Goal: Task Accomplishment & Management: Use online tool/utility

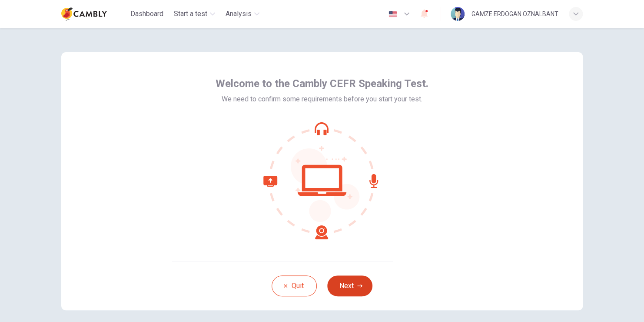
click at [350, 284] on button "Next" at bounding box center [349, 285] width 45 height 21
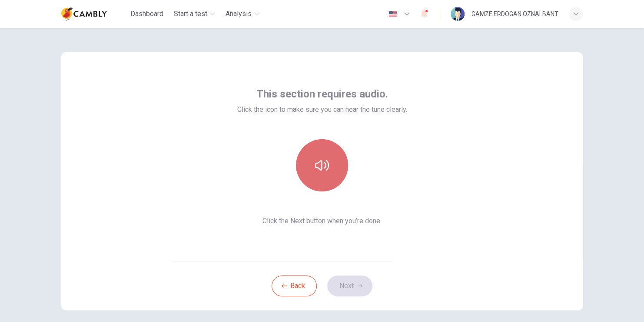
click at [324, 172] on button "button" at bounding box center [322, 165] width 52 height 52
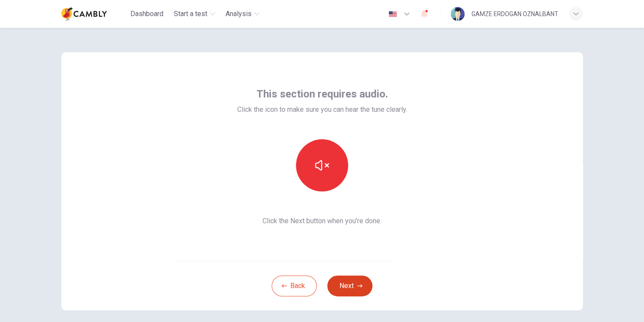
click at [359, 282] on button "Next" at bounding box center [349, 285] width 45 height 21
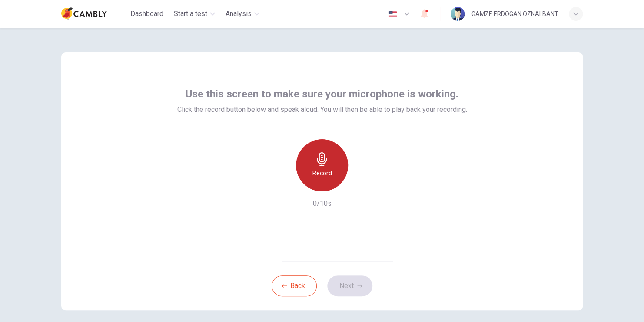
click at [331, 161] on div "Record" at bounding box center [322, 165] width 52 height 52
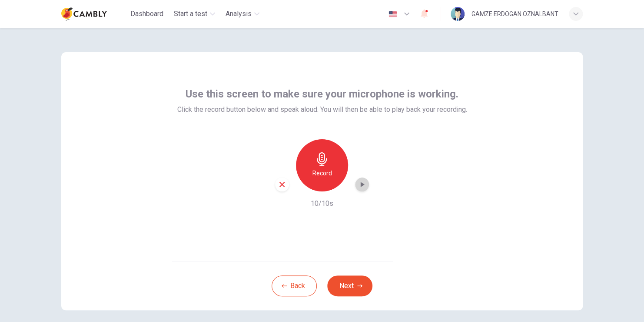
click at [359, 187] on icon "button" at bounding box center [362, 184] width 9 height 9
click at [360, 285] on button "Next" at bounding box center [349, 285] width 45 height 21
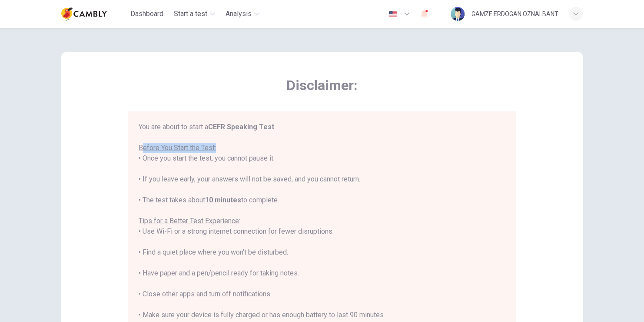
drag, startPoint x: 139, startPoint y: 149, endPoint x: 222, endPoint y: 146, distance: 82.6
click at [222, 146] on div "You are about to start a CEFR Speaking Test . Before You Start the Test: • Once…" at bounding box center [322, 242] width 367 height 240
drag, startPoint x: 222, startPoint y: 146, endPoint x: 197, endPoint y: 173, distance: 36.6
click at [211, 173] on div "You are about to start a CEFR Speaking Test . Before You Start the Test: • Once…" at bounding box center [322, 242] width 367 height 240
drag, startPoint x: 153, startPoint y: 159, endPoint x: 254, endPoint y: 153, distance: 101.5
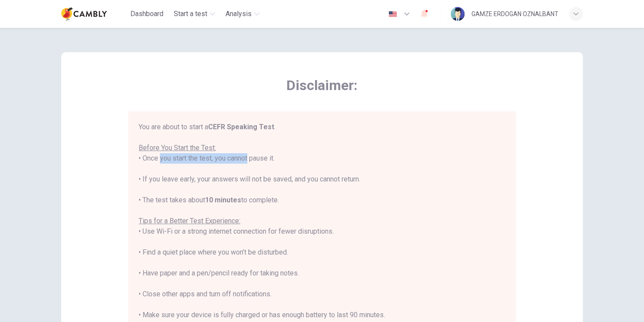
click at [247, 154] on div "You are about to start a CEFR Speaking Test . Before You Start the Test: • Once…" at bounding box center [322, 242] width 367 height 240
drag, startPoint x: 254, startPoint y: 153, endPoint x: 277, endPoint y: 154, distance: 22.6
click at [277, 154] on div "You are about to start a CEFR Speaking Test . Before You Start the Test: • Once…" at bounding box center [322, 242] width 367 height 240
click at [159, 186] on div "You are about to start a CEFR Speaking Test . Before You Start the Test: • Once…" at bounding box center [322, 242] width 367 height 240
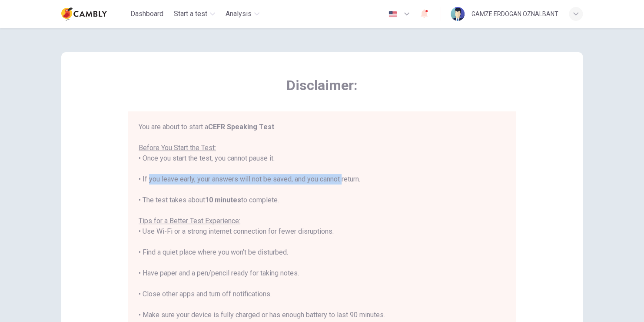
drag, startPoint x: 145, startPoint y: 178, endPoint x: 340, endPoint y: 180, distance: 195.2
click at [340, 180] on div "You are about to start a CEFR Speaking Test . Before You Start the Test: • Once…" at bounding box center [322, 242] width 367 height 240
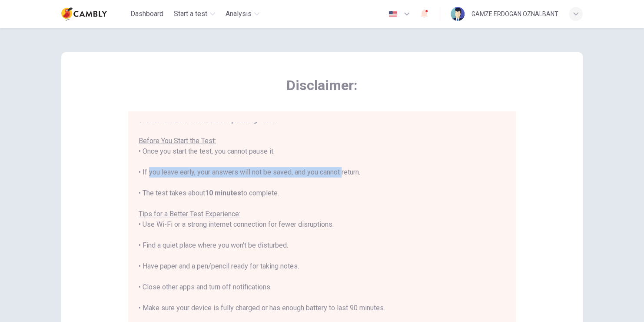
scroll to position [10, 0]
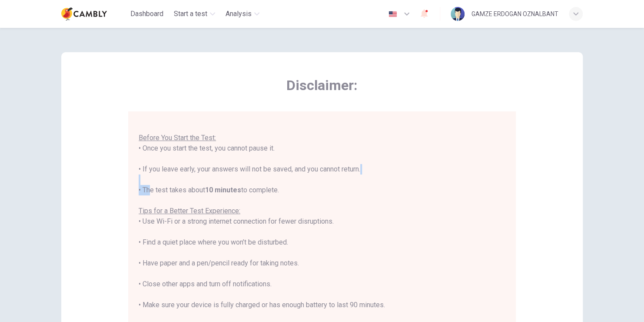
drag, startPoint x: 146, startPoint y: 190, endPoint x: 297, endPoint y: 183, distance: 151.5
click at [297, 183] on div "You are about to start a CEFR Speaking Test . Before You Start the Test: • Once…" at bounding box center [322, 232] width 367 height 240
drag, startPoint x: 297, startPoint y: 183, endPoint x: 249, endPoint y: 214, distance: 57.1
click at [249, 214] on div "You are about to start a CEFR Speaking Test . Before You Start the Test: • Once…" at bounding box center [322, 232] width 367 height 240
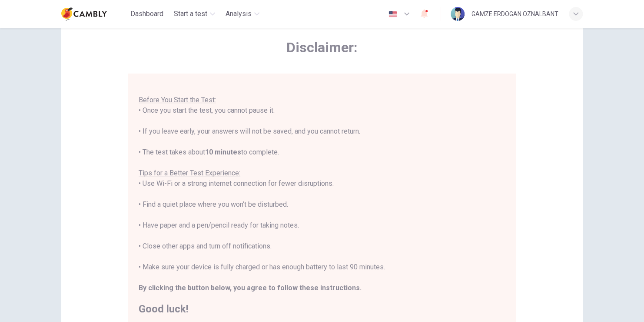
scroll to position [43, 0]
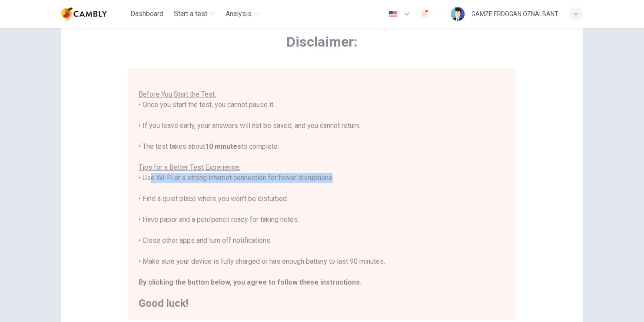
drag, startPoint x: 145, startPoint y: 177, endPoint x: 327, endPoint y: 175, distance: 182.6
click at [327, 175] on div "You are about to start a CEFR Speaking Test . Before You Start the Test: • Once…" at bounding box center [322, 188] width 367 height 240
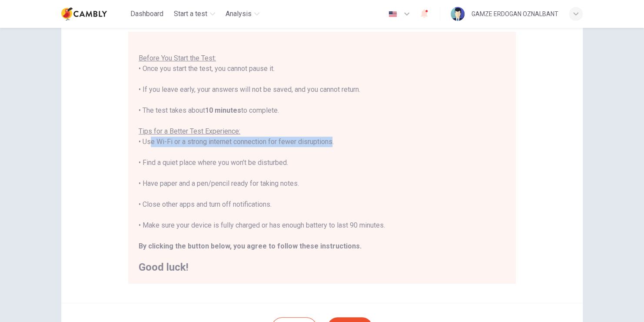
scroll to position [87, 0]
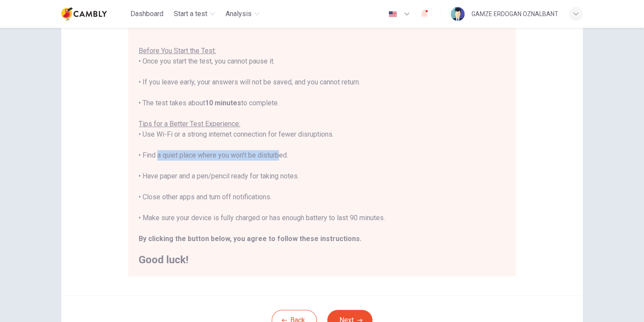
drag, startPoint x: 154, startPoint y: 158, endPoint x: 275, endPoint y: 153, distance: 121.4
click at [275, 153] on div "You are about to start a CEFR Speaking Test . Before You Start the Test: • Once…" at bounding box center [322, 145] width 367 height 240
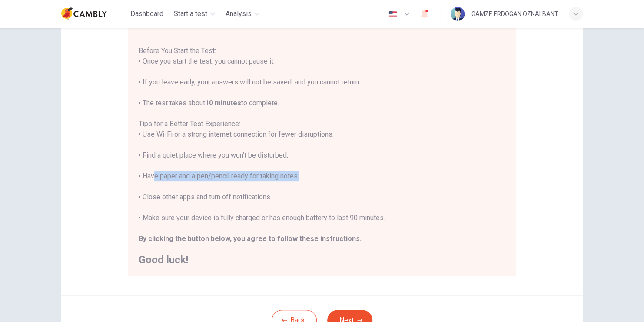
drag, startPoint x: 150, startPoint y: 179, endPoint x: 298, endPoint y: 177, distance: 147.8
click at [298, 177] on div "You are about to start a CEFR Speaking Test . Before You Start the Test: • Once…" at bounding box center [322, 145] width 367 height 240
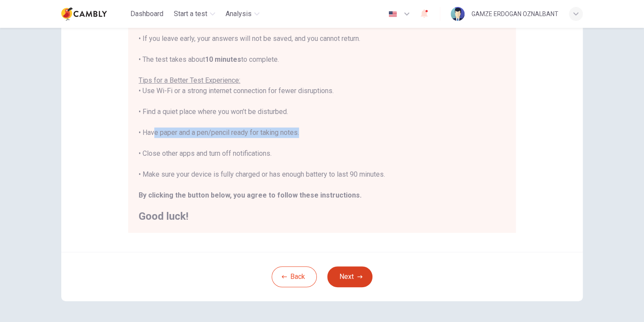
click at [357, 277] on icon "button" at bounding box center [359, 276] width 5 height 5
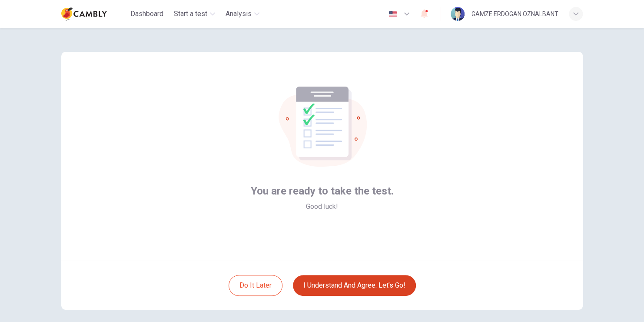
scroll to position [0, 0]
click at [350, 286] on button "I understand and agree. Let’s go!" at bounding box center [354, 285] width 123 height 21
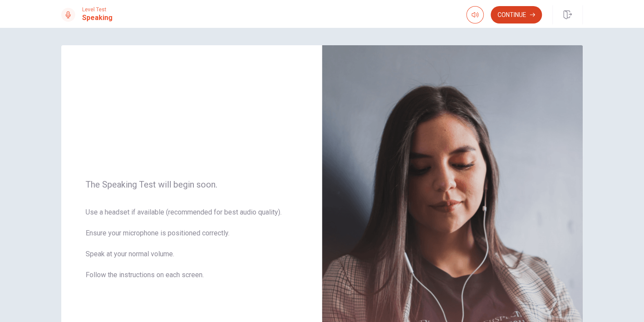
click at [502, 12] on button "Continue" at bounding box center [516, 14] width 51 height 17
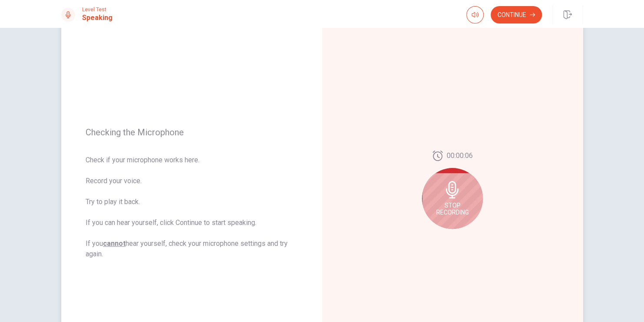
scroll to position [58, 0]
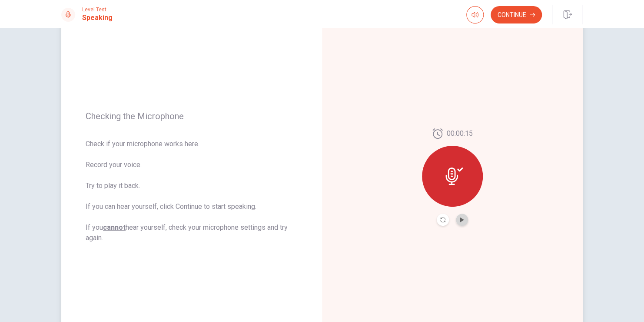
click at [462, 223] on button "Play Audio" at bounding box center [462, 219] width 12 height 12
click at [441, 220] on icon "Record Again" at bounding box center [442, 219] width 5 height 5
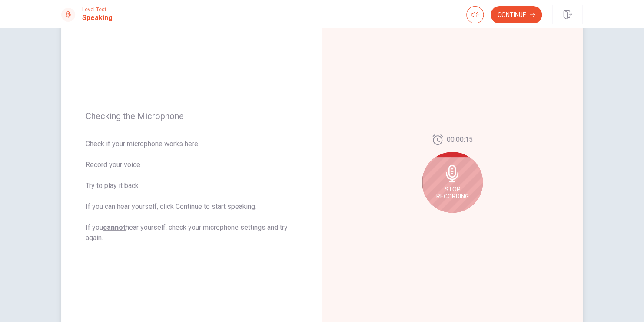
click at [453, 191] on span "Stop Recording" at bounding box center [452, 193] width 33 height 14
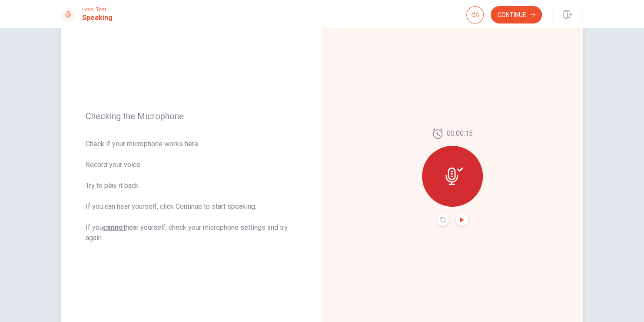
click at [462, 218] on icon "Play Audio" at bounding box center [461, 219] width 5 height 5
click at [522, 17] on button "Continue" at bounding box center [516, 14] width 51 height 17
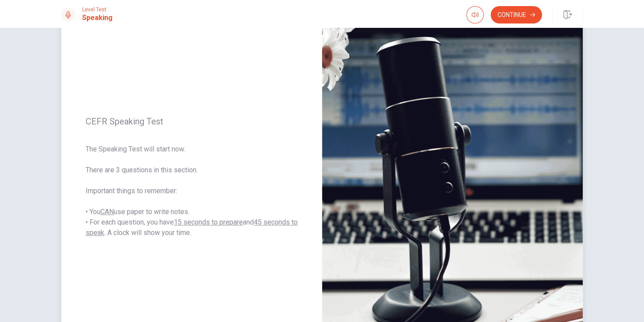
drag, startPoint x: 94, startPoint y: 169, endPoint x: 195, endPoint y: 174, distance: 101.0
click at [195, 174] on span "The Speaking Test will start now. There are 3 questions in this section. Import…" at bounding box center [192, 191] width 212 height 94
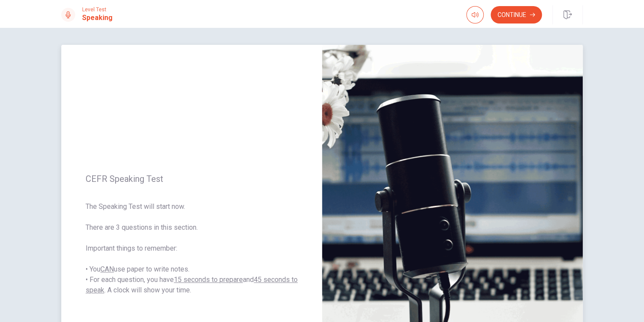
scroll to position [0, 0]
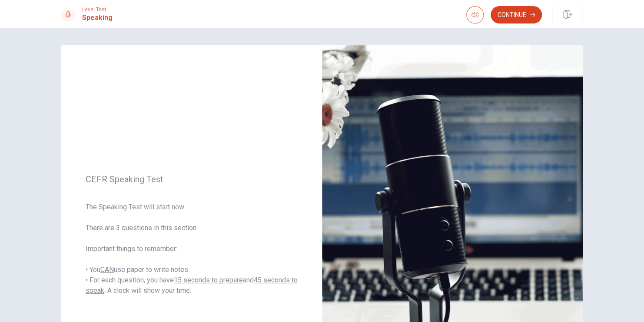
click at [506, 15] on button "Continue" at bounding box center [516, 14] width 51 height 17
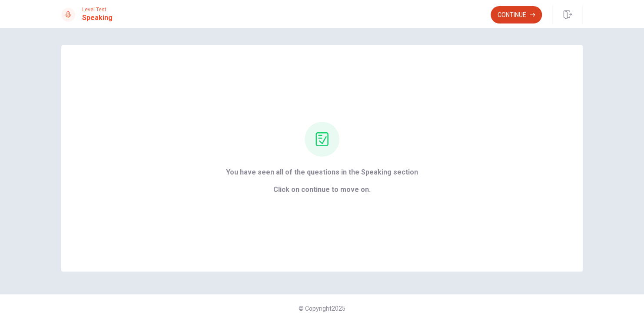
click at [526, 15] on button "Continue" at bounding box center [516, 14] width 51 height 17
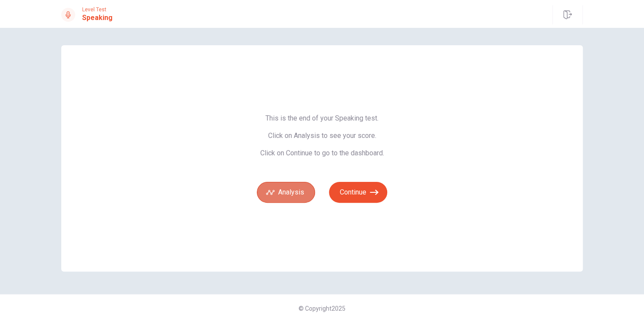
click at [284, 195] on button "Analysis" at bounding box center [286, 192] width 58 height 21
